Goal: Task Accomplishment & Management: Use online tool/utility

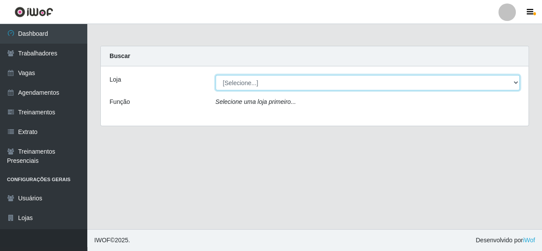
click at [347, 87] on select "[Selecione...] Rede Compras - CD Logistica" at bounding box center [368, 82] width 305 height 15
select select "429"
click at [216, 75] on select "[Selecione...] Rede Compras - CD Logistica" at bounding box center [368, 82] width 305 height 15
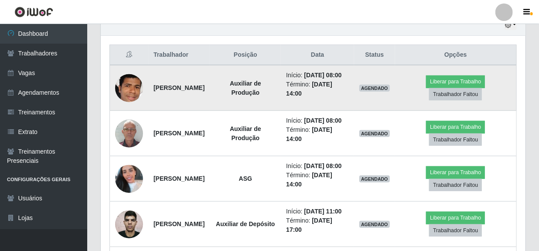
scroll to position [357, 0]
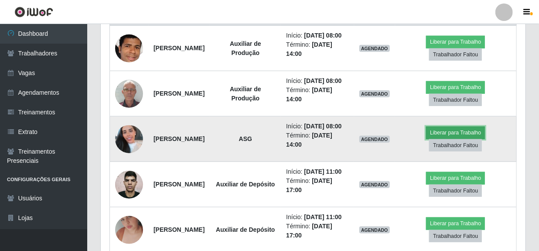
click at [456, 139] on button "Liberar para Trabalho" at bounding box center [455, 133] width 59 height 12
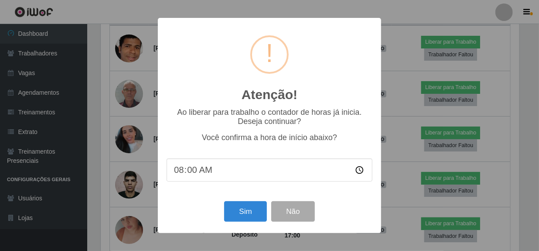
scroll to position [181, 421]
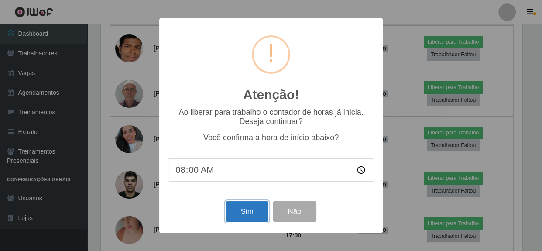
click at [241, 217] on button "Sim" at bounding box center [247, 211] width 42 height 21
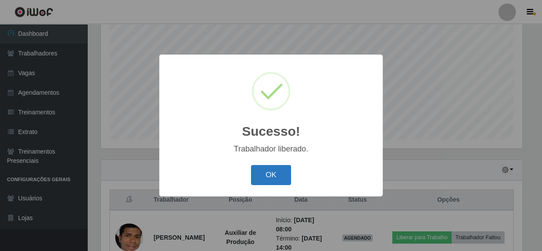
click at [265, 177] on button "OK" at bounding box center [271, 175] width 41 height 21
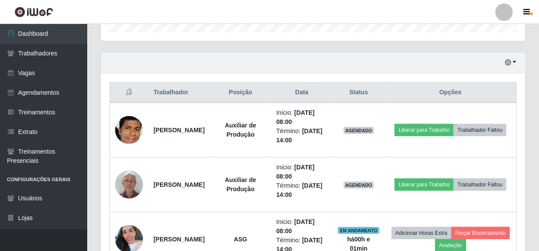
scroll to position [292, 0]
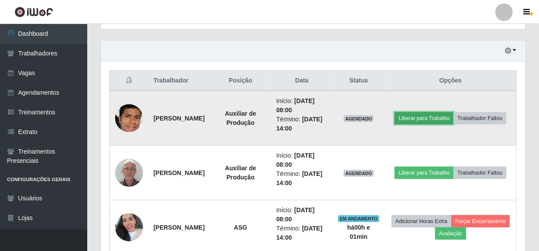
click at [450, 112] on button "Liberar para Trabalho" at bounding box center [424, 118] width 59 height 12
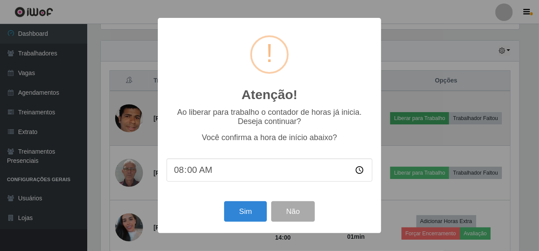
scroll to position [181, 421]
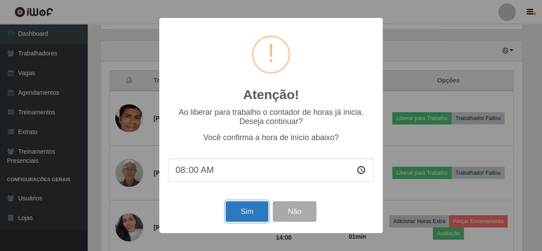
click at [235, 212] on button "Sim" at bounding box center [247, 211] width 42 height 21
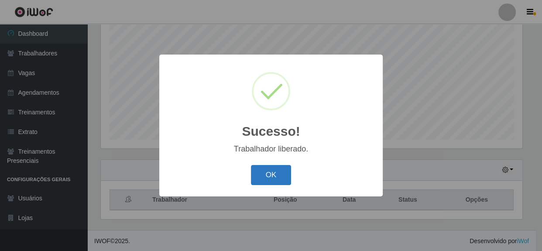
click at [288, 180] on button "OK" at bounding box center [271, 175] width 41 height 21
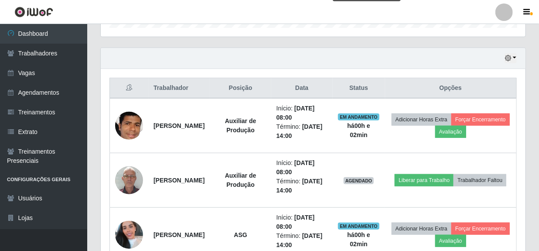
scroll to position [292, 0]
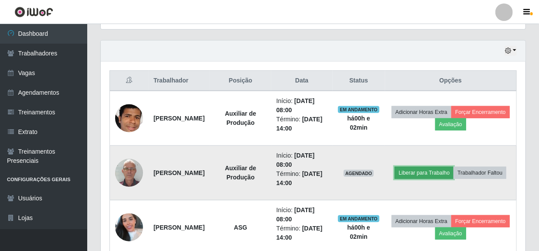
click at [454, 167] on button "Liberar para Trabalho" at bounding box center [424, 173] width 59 height 12
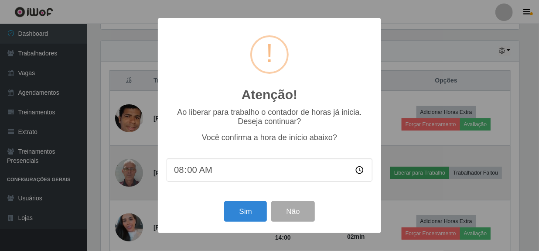
scroll to position [181, 421]
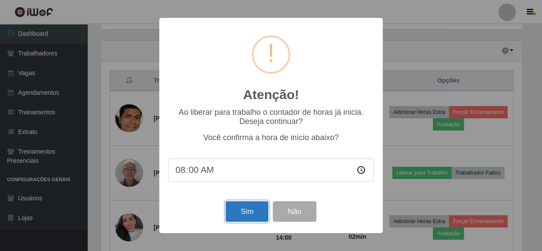
click at [258, 213] on button "Sim" at bounding box center [247, 211] width 42 height 21
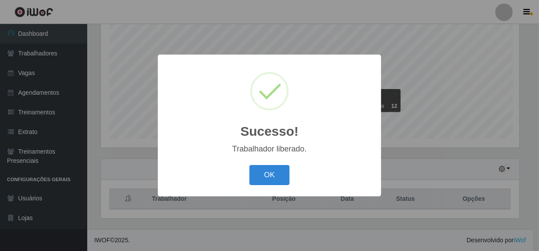
scroll to position [0, 0]
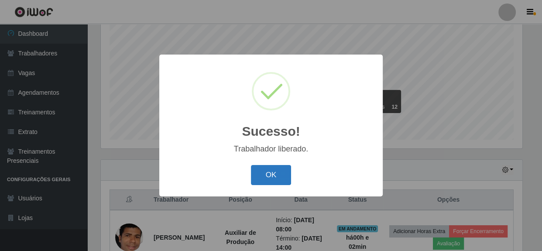
click at [282, 182] on button "OK" at bounding box center [271, 175] width 41 height 21
